Goal: Task Accomplishment & Management: Manage account settings

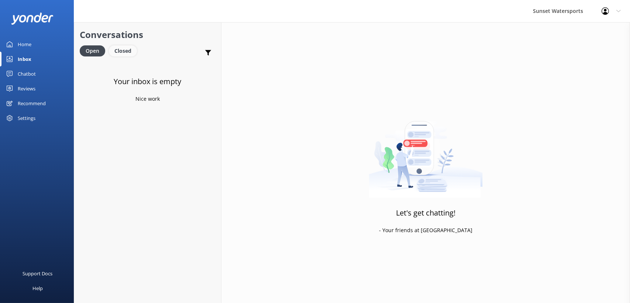
drag, startPoint x: 127, startPoint y: 52, endPoint x: 120, endPoint y: 56, distance: 7.9
click at [127, 52] on div "Closed" at bounding box center [123, 50] width 28 height 11
click at [95, 51] on div "Open" at bounding box center [92, 50] width 25 height 11
click at [126, 54] on div "Closed" at bounding box center [123, 50] width 28 height 11
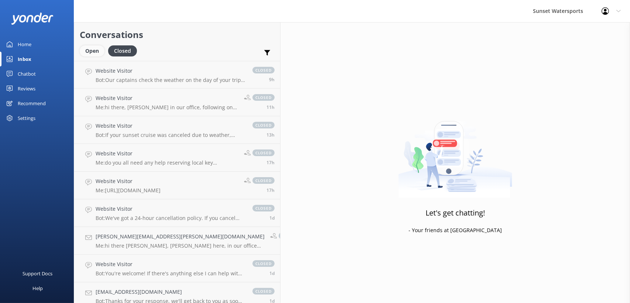
click at [89, 54] on div "Open" at bounding box center [92, 50] width 25 height 11
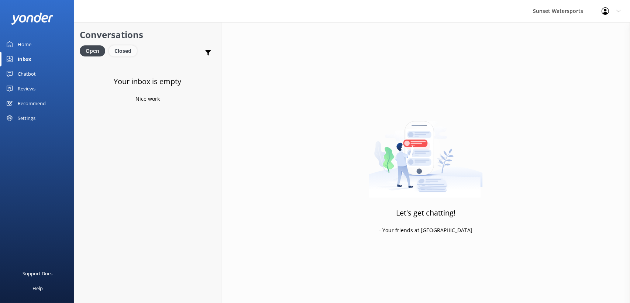
click at [124, 48] on div "Closed" at bounding box center [123, 50] width 28 height 11
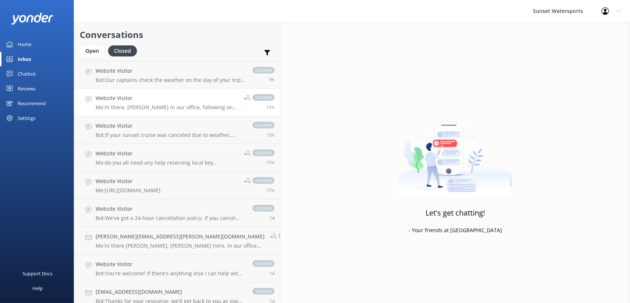
click at [134, 102] on h4 "Website Visitor" at bounding box center [167, 98] width 143 height 8
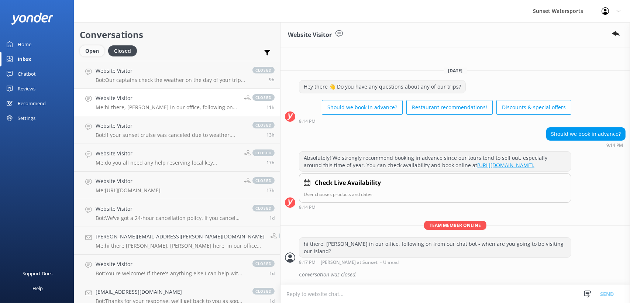
click at [83, 54] on div "Open" at bounding box center [92, 50] width 25 height 11
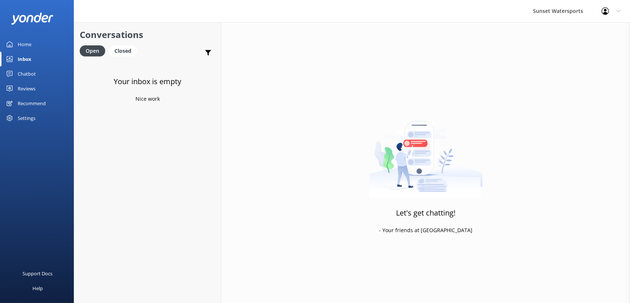
click at [119, 42] on div "Conversations Open Closed Important Assigned to me Unassigned SMS" at bounding box center [147, 41] width 147 height 39
click at [112, 48] on div "Closed" at bounding box center [123, 50] width 28 height 11
click at [89, 48] on div "Open" at bounding box center [92, 50] width 25 height 11
click at [123, 51] on div "Closed" at bounding box center [123, 50] width 28 height 11
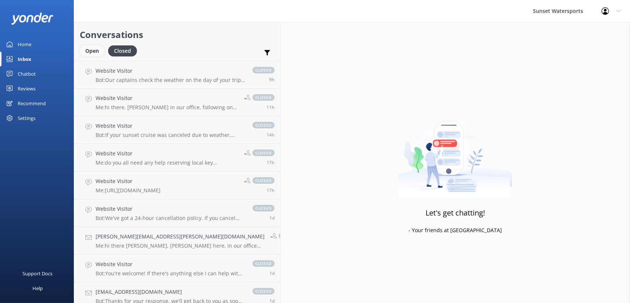
click at [90, 48] on div "Open" at bounding box center [92, 50] width 25 height 11
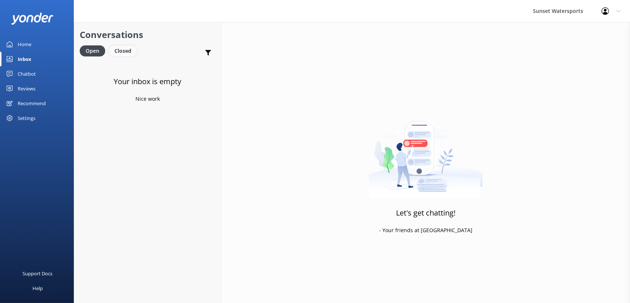
drag, startPoint x: 124, startPoint y: 55, endPoint x: 120, endPoint y: 54, distance: 4.5
click at [124, 55] on div "Closed" at bounding box center [123, 50] width 28 height 11
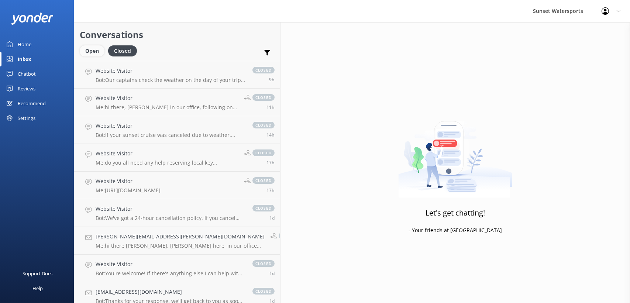
click at [90, 50] on div "Open" at bounding box center [92, 50] width 25 height 11
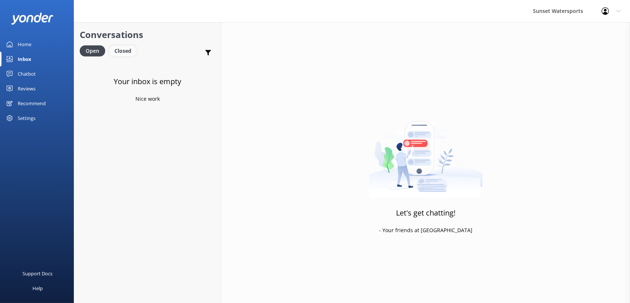
click at [126, 52] on div "Closed" at bounding box center [123, 50] width 28 height 11
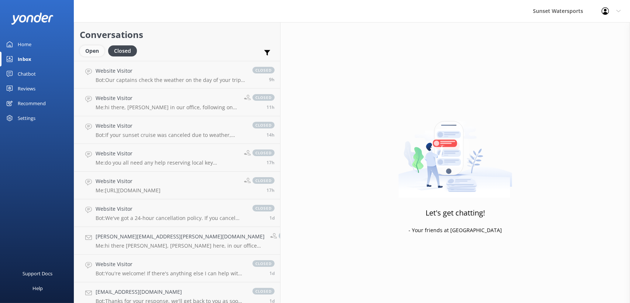
click at [86, 52] on div "Open" at bounding box center [92, 50] width 25 height 11
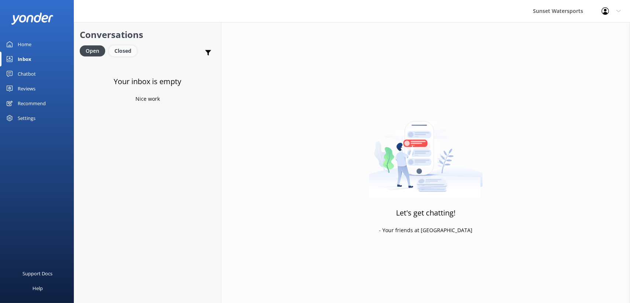
click at [120, 48] on div "Closed" at bounding box center [123, 50] width 28 height 11
click at [94, 52] on div "Open" at bounding box center [92, 50] width 25 height 11
